Goal: Find specific page/section: Find specific page/section

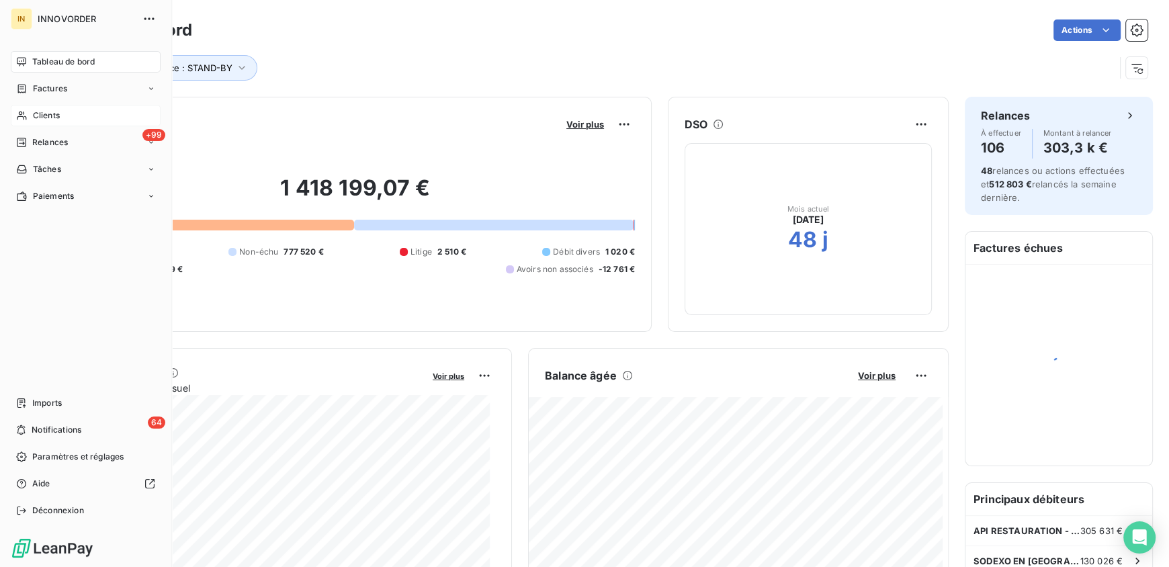
click at [33, 118] on span "Clients" at bounding box center [46, 116] width 27 height 12
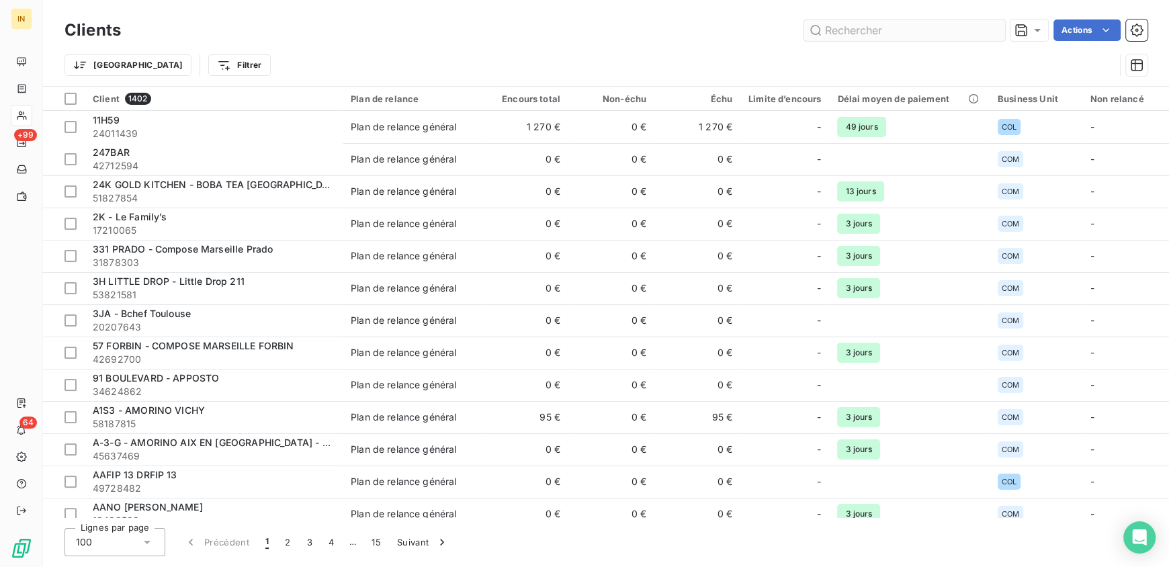
click at [854, 24] on input "text" at bounding box center [905, 30] width 202 height 22
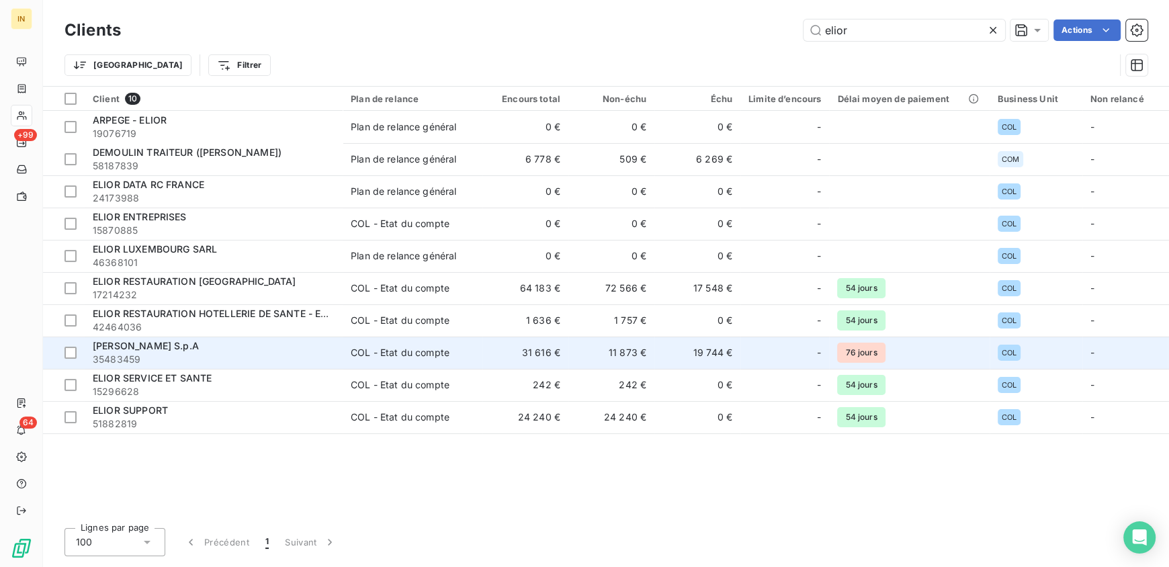
type input "elior"
click at [166, 351] on span "[PERSON_NAME] S.p.A" at bounding box center [146, 345] width 106 height 11
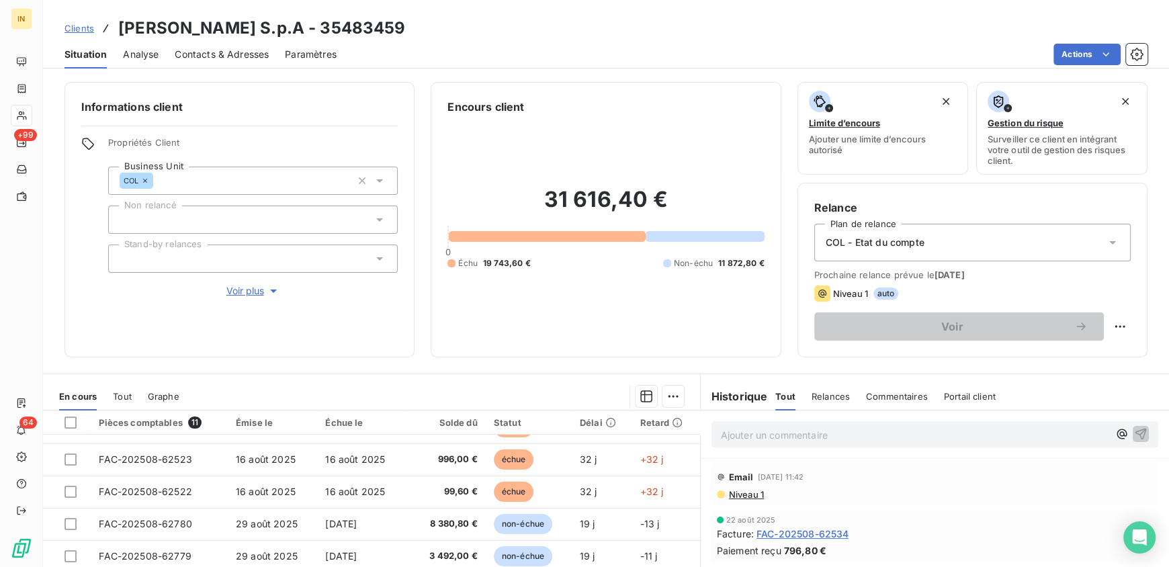
click at [795, 434] on p "Ajouter un commentaire ﻿" at bounding box center [915, 435] width 388 height 17
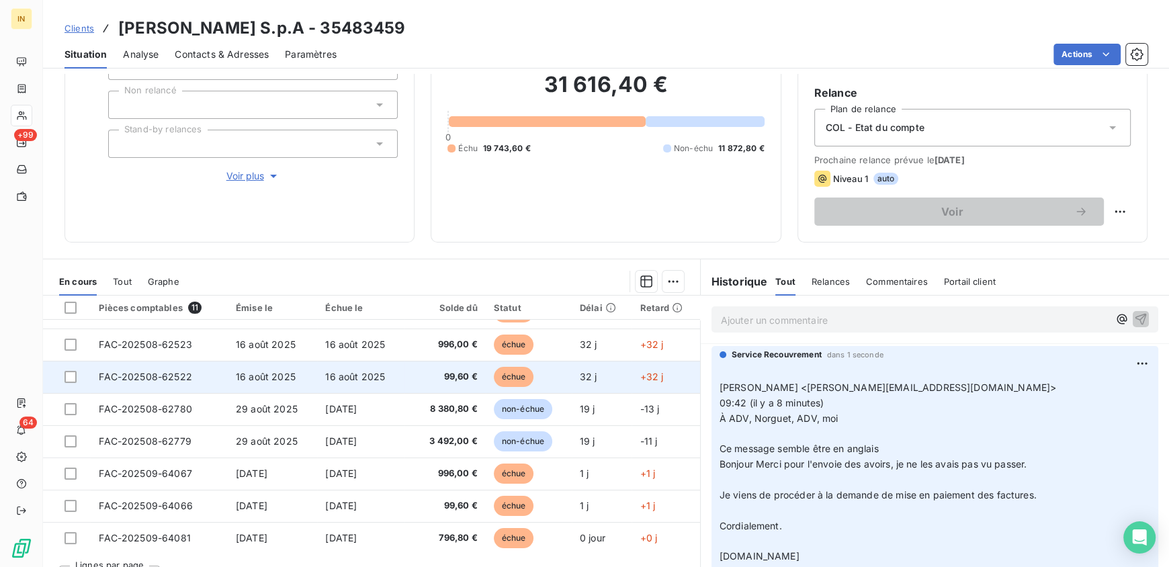
scroll to position [138, 0]
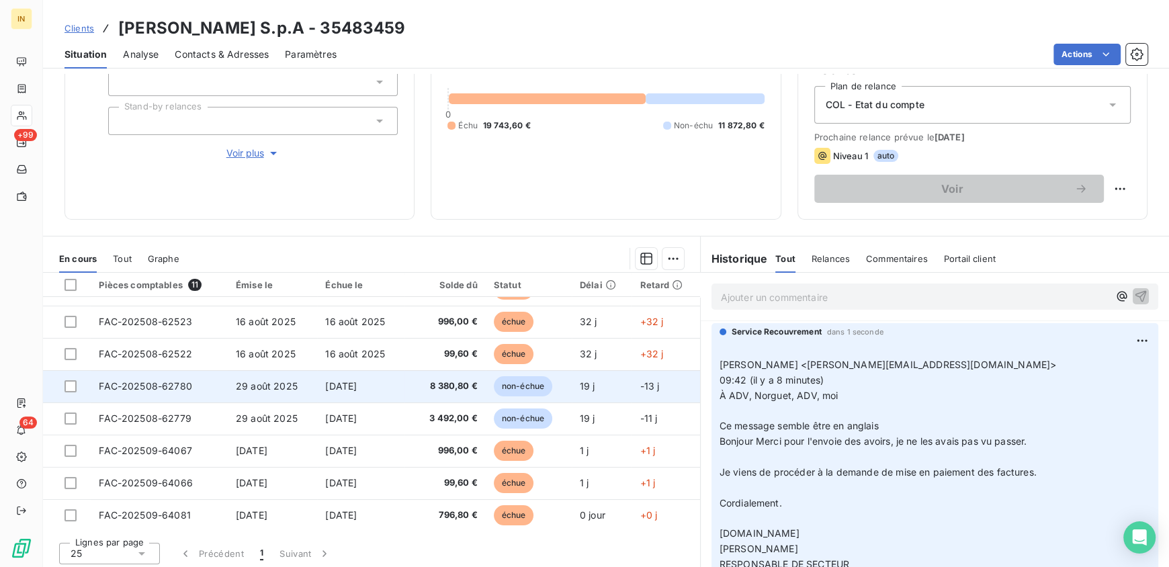
click at [114, 389] on span "FAC-202508-62780" at bounding box center [145, 385] width 93 height 11
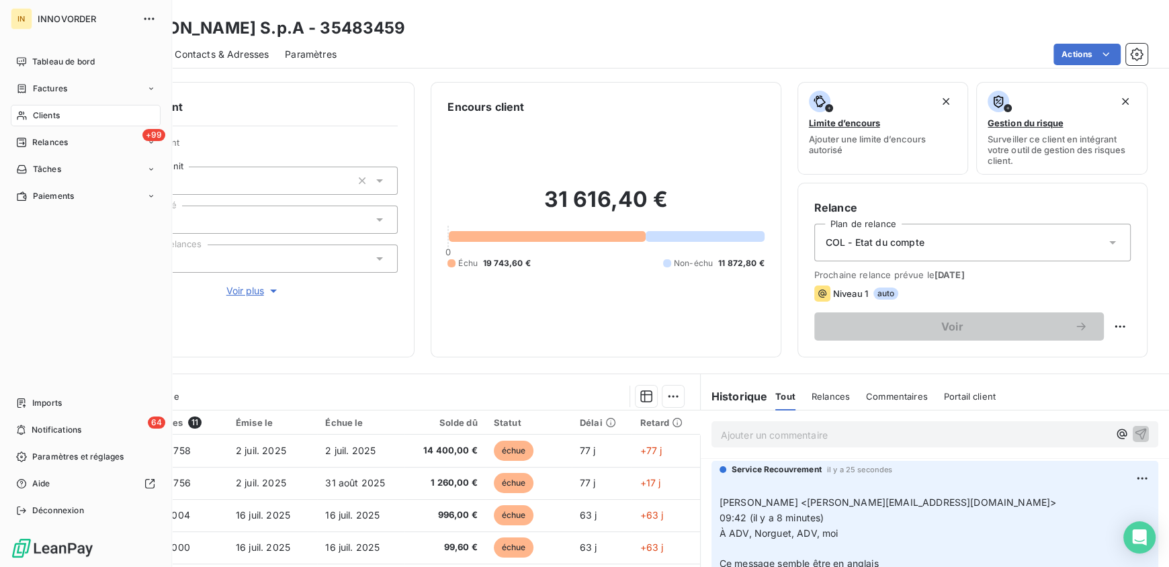
click at [60, 114] on div "Clients" at bounding box center [86, 116] width 150 height 22
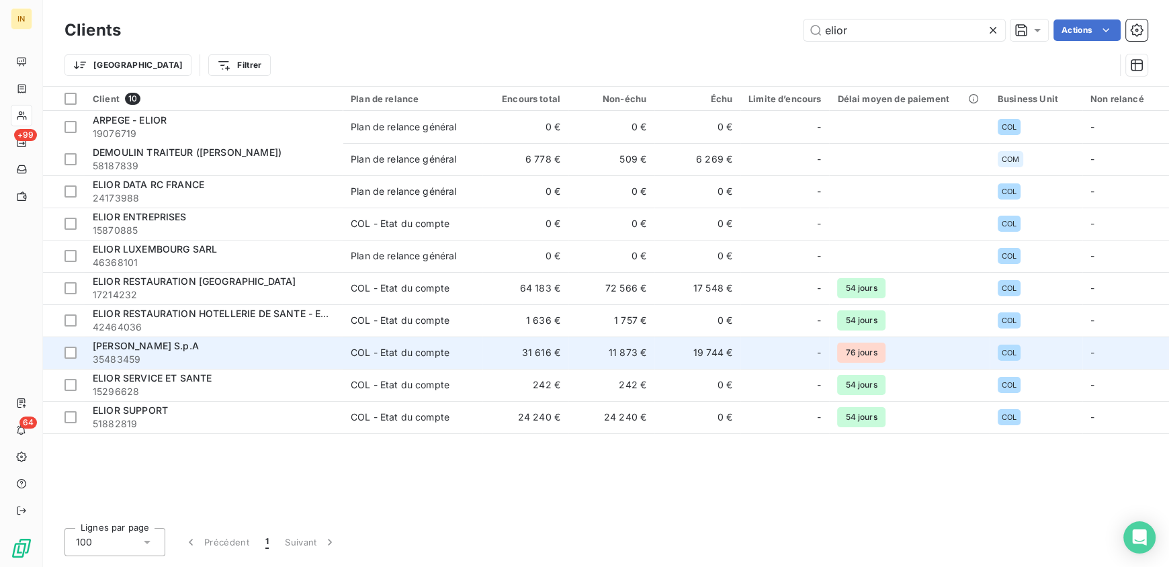
click at [150, 358] on span "35483459" at bounding box center [214, 359] width 242 height 13
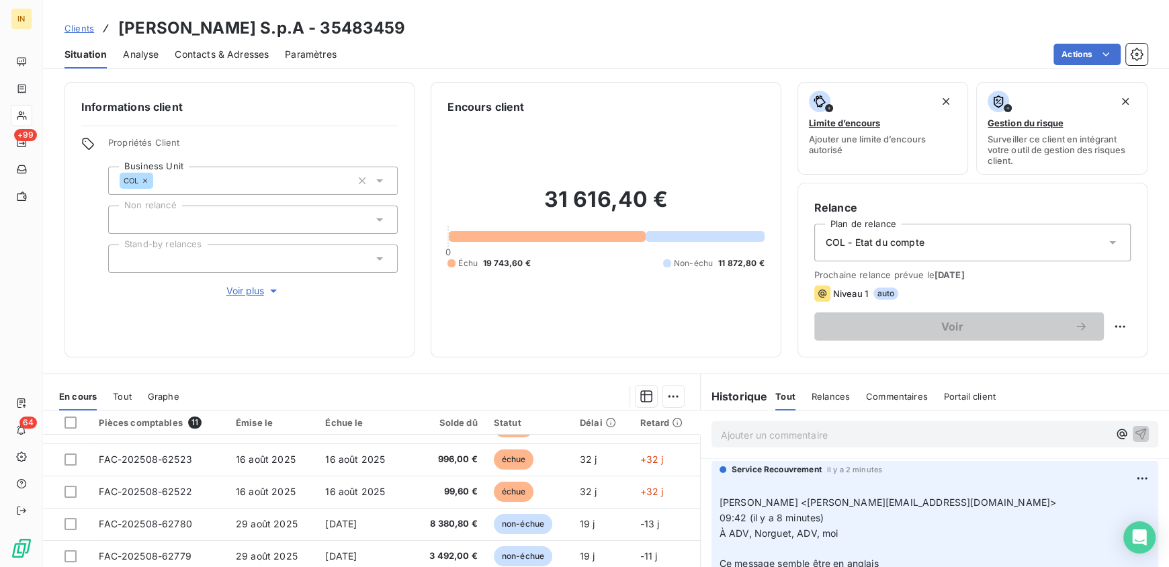
scroll to position [108, 0]
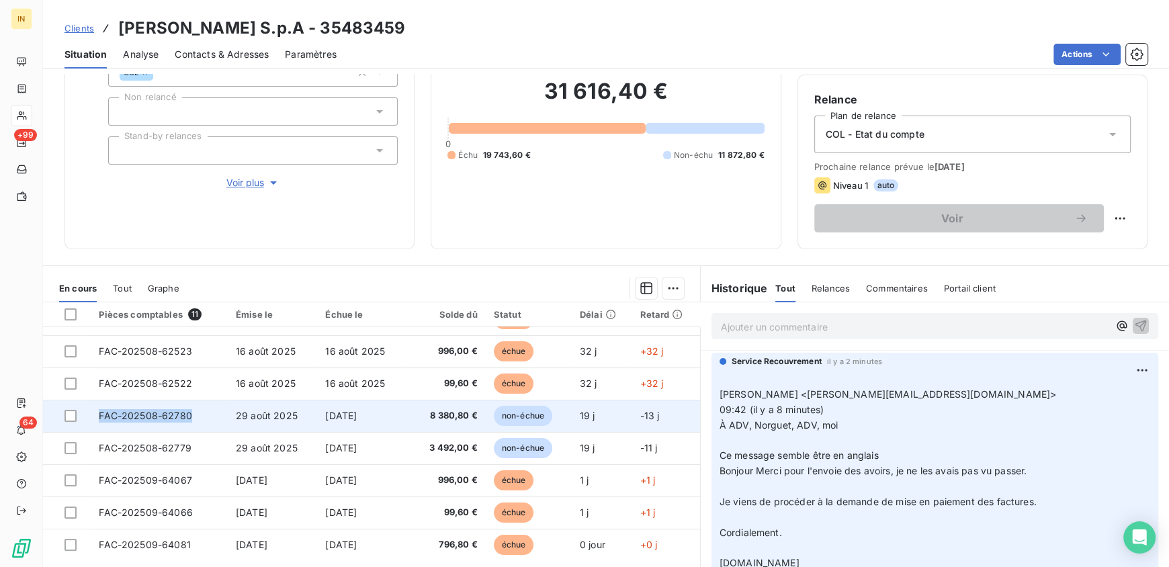
drag, startPoint x: 194, startPoint y: 413, endPoint x: 97, endPoint y: 413, distance: 96.8
click at [97, 413] on td "FAC-202508-62780" at bounding box center [159, 416] width 137 height 32
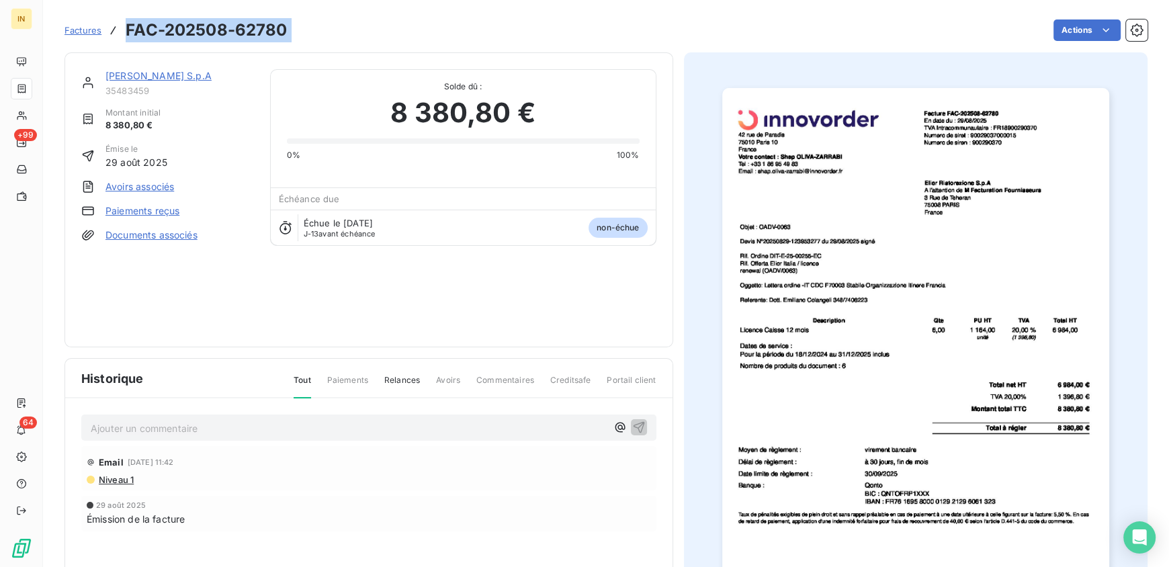
drag, startPoint x: 303, startPoint y: 36, endPoint x: 106, endPoint y: 31, distance: 197.0
click at [106, 31] on div "Factures FAC-202508-62780 Actions" at bounding box center [606, 30] width 1083 height 28
copy section "FAC-202508-62780 Actions"
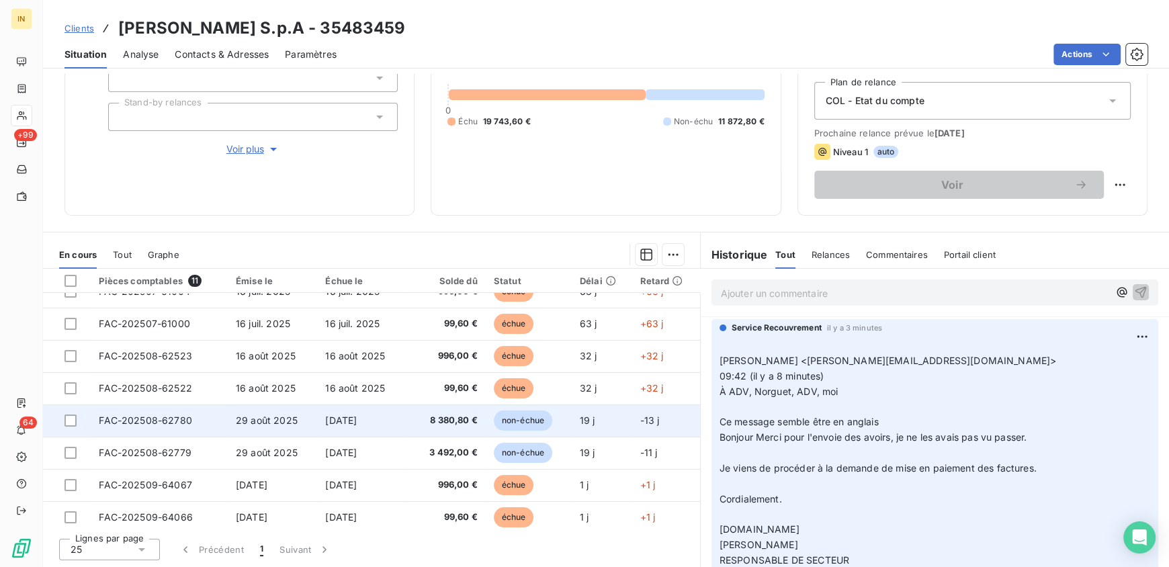
scroll to position [120, 0]
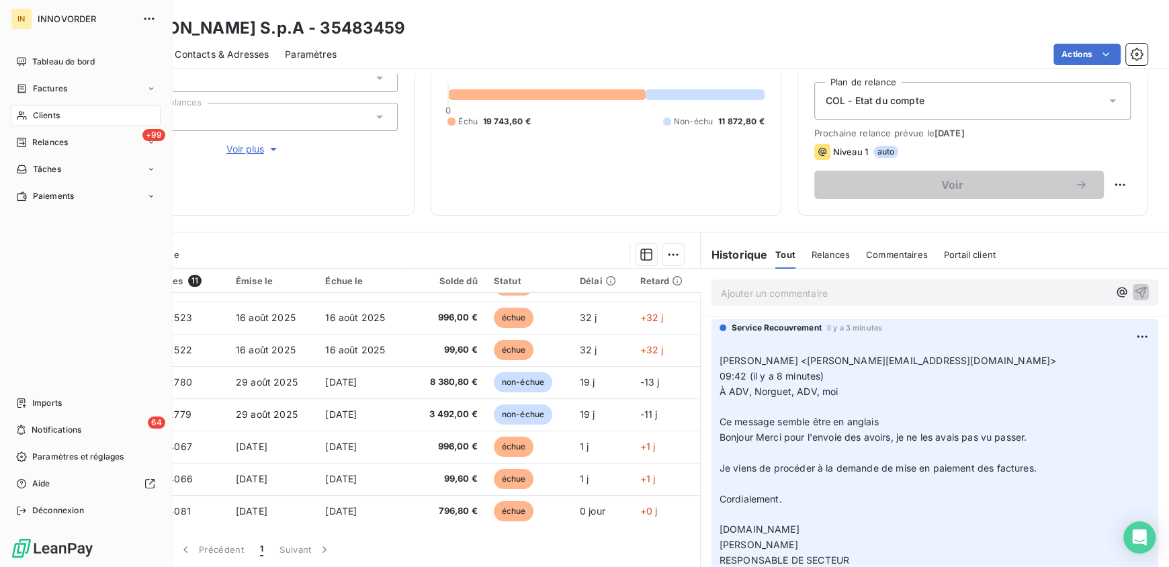
click at [20, 120] on icon at bounding box center [21, 115] width 11 height 11
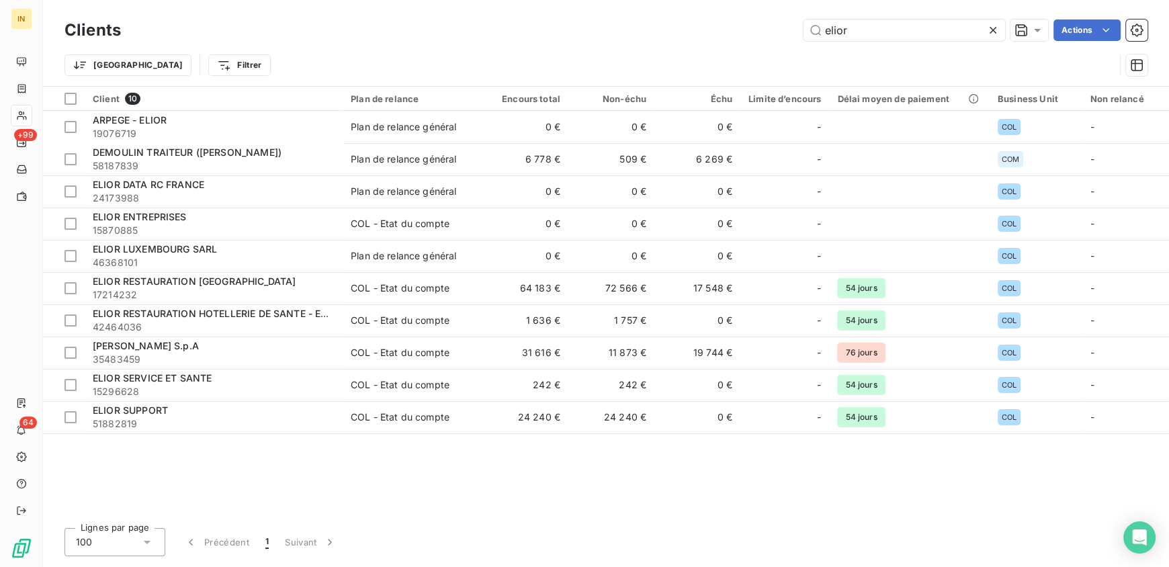
drag, startPoint x: 880, startPoint y: 25, endPoint x: 706, endPoint y: 38, distance: 173.9
click at [706, 38] on div "elior Actions" at bounding box center [642, 30] width 1011 height 22
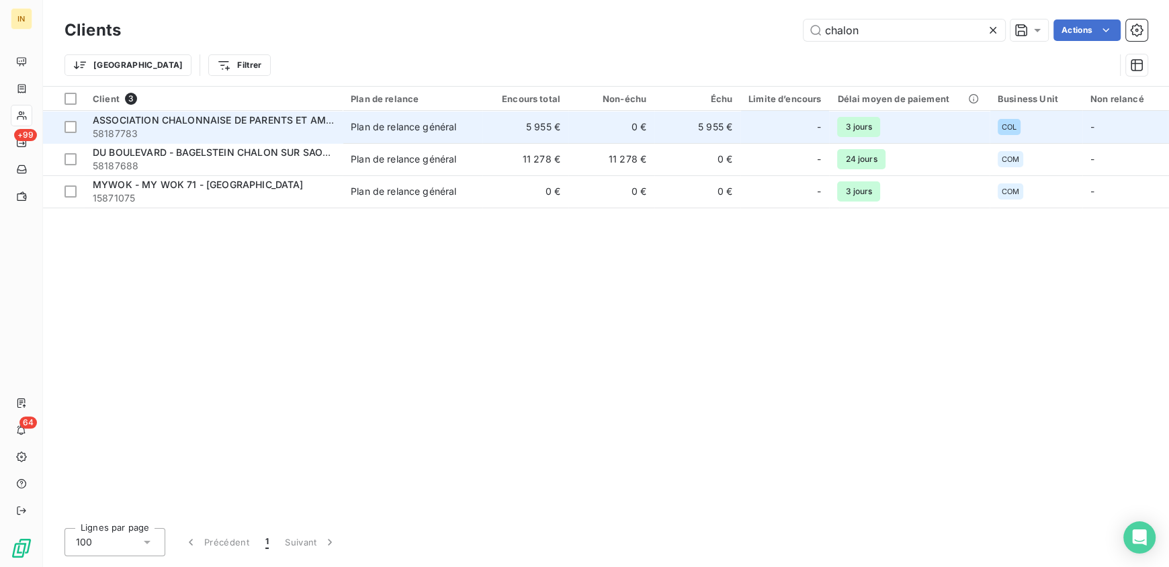
type input "chalon"
click at [198, 116] on span "ASSOCIATION CHALONNAISE DE PARENTS ET AMIS DE PERSONNES DEFICIENTES INTELLECTUE…" at bounding box center [403, 119] width 620 height 11
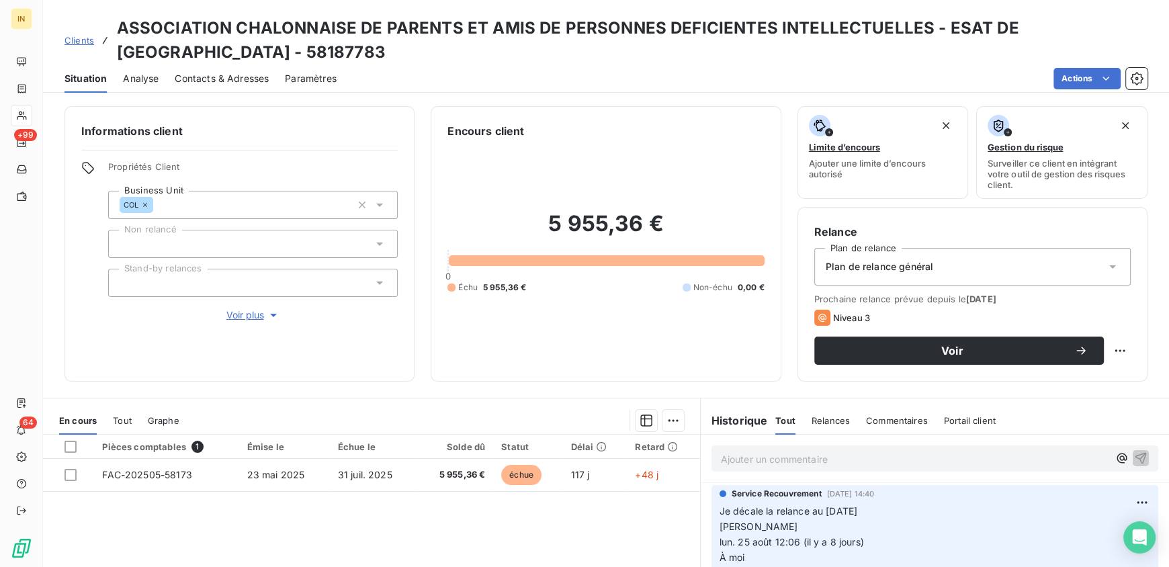
click at [829, 462] on p "Ajouter un commentaire ﻿" at bounding box center [915, 459] width 388 height 17
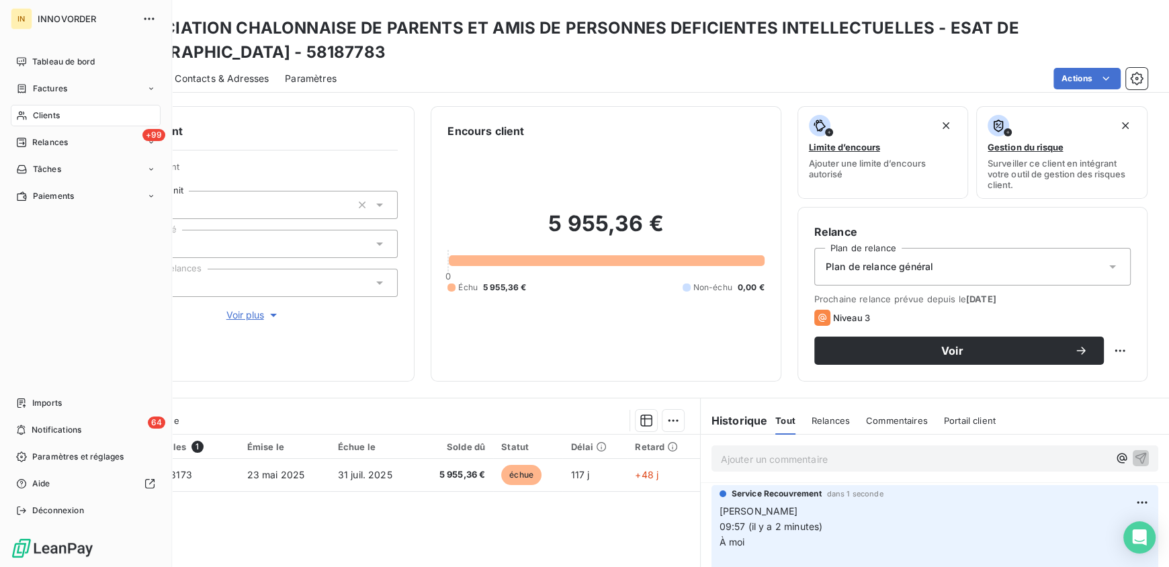
click at [54, 116] on span "Clients" at bounding box center [46, 116] width 27 height 12
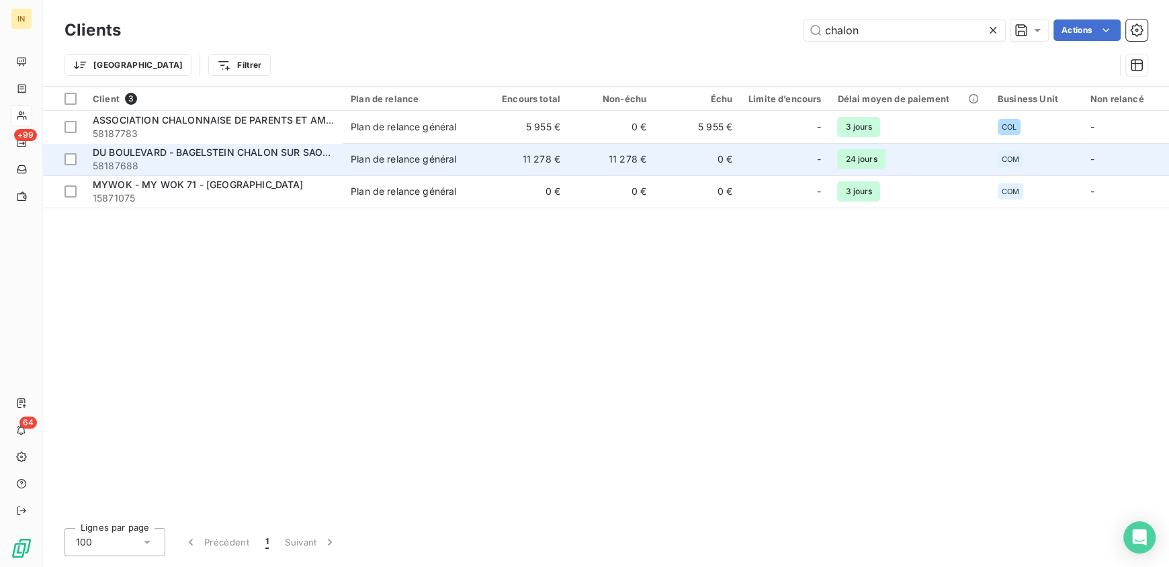
click at [236, 151] on span "DU BOULEVARD - BAGELSTEIN CHALON SUR SAONE" at bounding box center [214, 152] width 243 height 11
